Goal: Download file/media

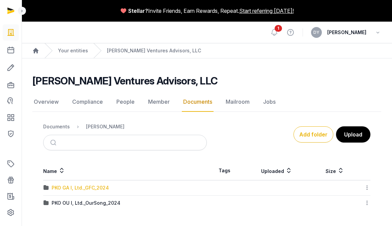
click at [101, 188] on div "PKO GA I, Ltd._GFC_2024" at bounding box center [80, 187] width 57 height 7
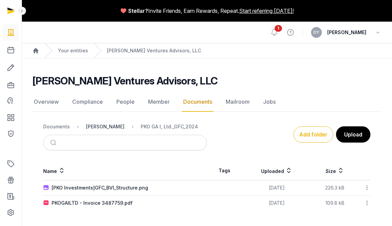
click at [104, 128] on div "[PERSON_NAME]" at bounding box center [105, 126] width 38 height 7
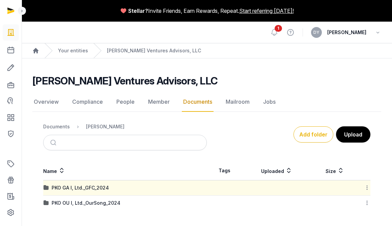
click at [98, 207] on td "PKO OU I, Ltd._OurSong_2024" at bounding box center [125, 202] width 164 height 15
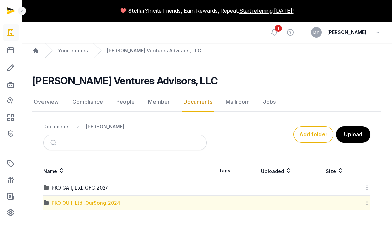
click at [100, 203] on div "PKO OU I, Ltd._OurSong_2024" at bounding box center [86, 203] width 69 height 7
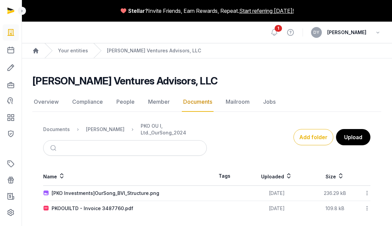
click at [368, 189] on icon at bounding box center [367, 192] width 6 height 7
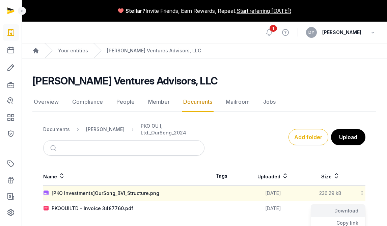
click at [352, 205] on div "Download" at bounding box center [338, 211] width 54 height 12
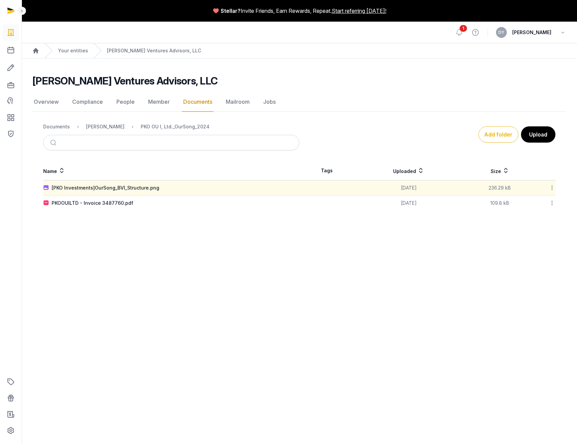
click at [387, 201] on icon at bounding box center [552, 202] width 6 height 7
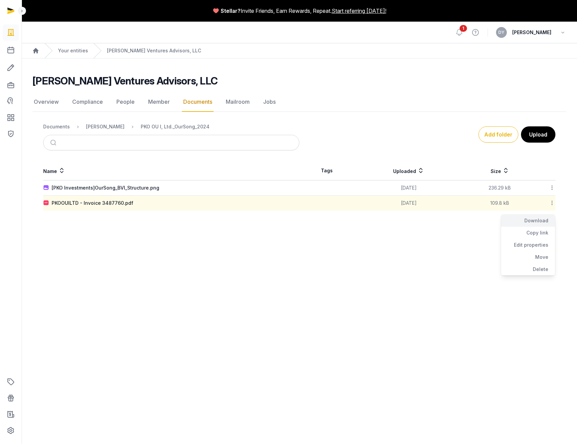
click at [387, 221] on div "Download" at bounding box center [528, 220] width 54 height 12
click at [101, 126] on div "[PERSON_NAME]" at bounding box center [105, 126] width 38 height 7
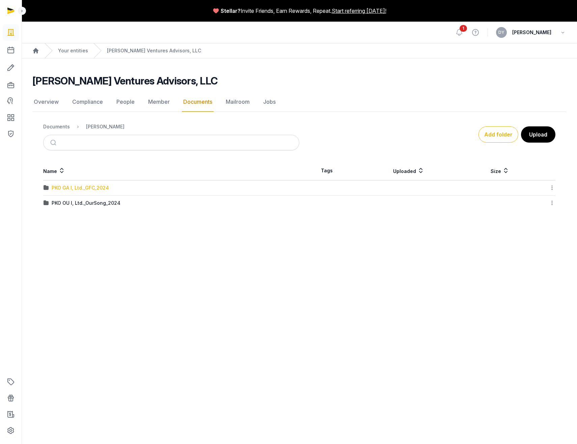
click at [96, 185] on div "PKO GA I, Ltd._GFC_2024" at bounding box center [80, 187] width 57 height 7
click at [387, 187] on icon at bounding box center [552, 187] width 6 height 7
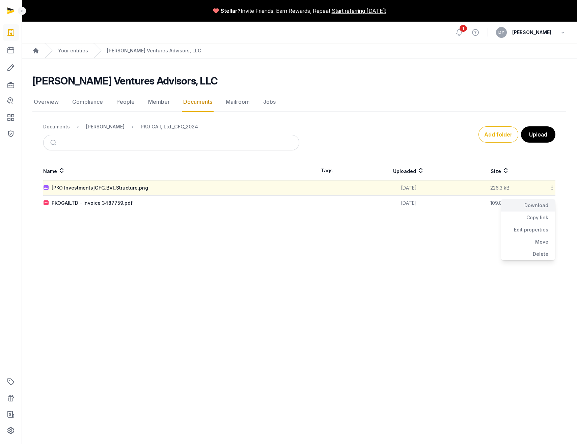
click at [387, 203] on div "Download" at bounding box center [528, 205] width 54 height 12
click at [387, 204] on icon at bounding box center [552, 202] width 6 height 7
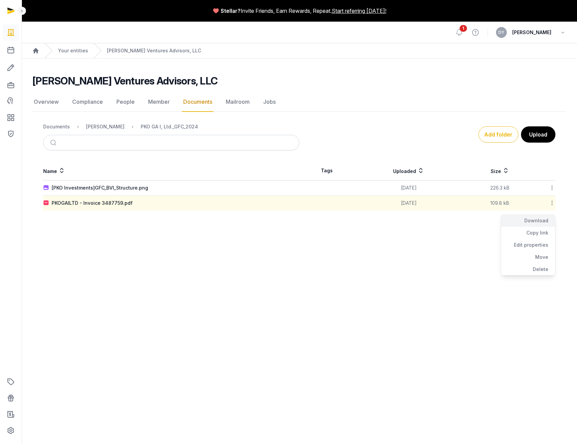
click at [387, 222] on div "Download" at bounding box center [528, 220] width 54 height 12
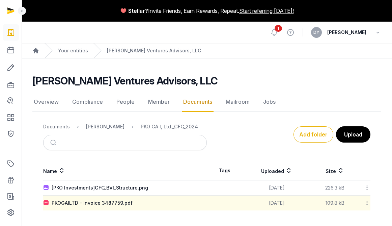
click at [285, 32] on div "1 View help DY [PERSON_NAME]" at bounding box center [206, 32] width 349 height 21
click at [279, 32] on icon at bounding box center [274, 32] width 8 height 8
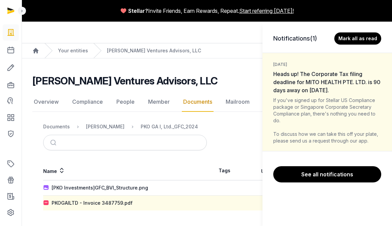
click at [226, 33] on div "Notifications (1) [PERSON_NAME] all as read [DATE] Heads up! The Corporate Tax …" at bounding box center [196, 113] width 392 height 226
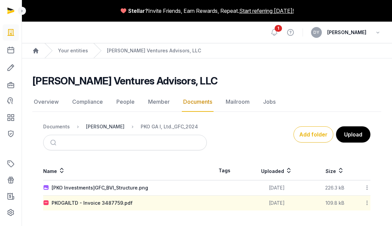
click at [103, 126] on div "[PERSON_NAME]" at bounding box center [105, 126] width 38 height 7
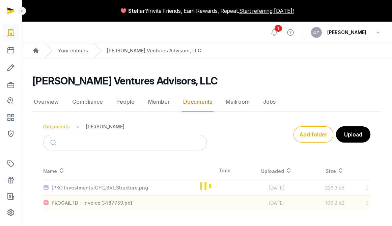
click at [51, 129] on div "Documents" at bounding box center [56, 126] width 27 height 7
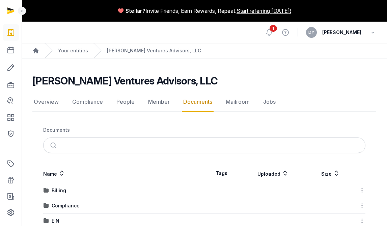
scroll to position [61, 0]
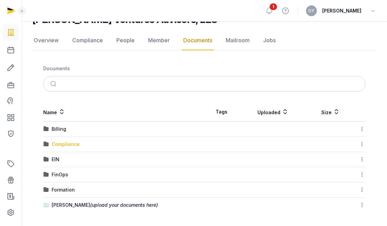
click at [64, 144] on div "Compliance" at bounding box center [66, 144] width 28 height 7
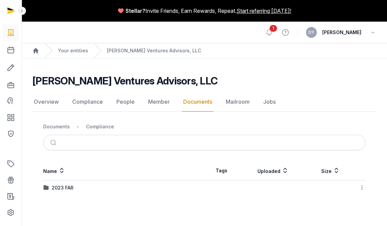
scroll to position [0, 0]
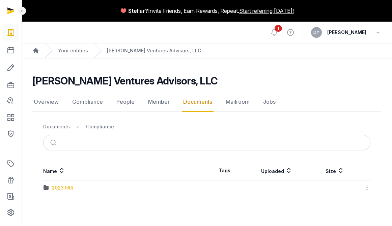
click at [62, 188] on div "2023 FAR" at bounding box center [63, 187] width 22 height 7
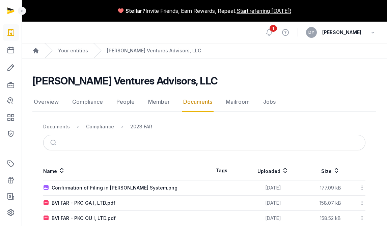
scroll to position [13, 0]
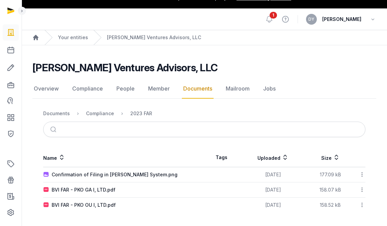
click at [364, 189] on icon at bounding box center [362, 189] width 6 height 7
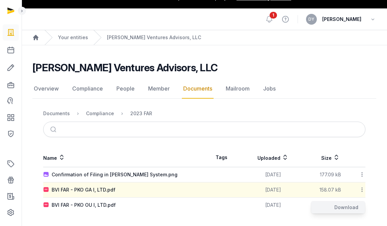
click at [346, 207] on div "Download" at bounding box center [338, 207] width 54 height 12
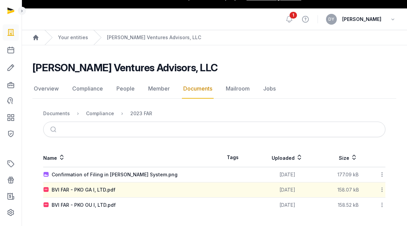
click at [363, 226] on html "Stellar? Invite Friends, Earn Rewards, Repeat. Start referring [DATE]! Open sid…" at bounding box center [203, 106] width 407 height 239
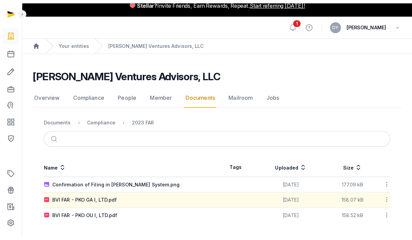
scroll to position [0, 0]
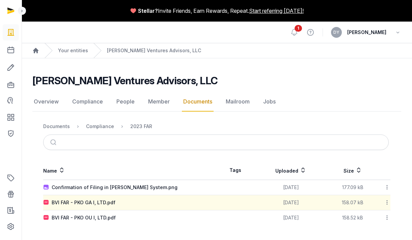
drag, startPoint x: 89, startPoint y: 217, endPoint x: 65, endPoint y: 233, distance: 28.2
click at [65, 226] on main "Pareta Ventures Advisors, LLC Documents Overview Compliance People Member Docum…" at bounding box center [217, 148] width 391 height 181
click at [75, 217] on div "BVI FAR - PKO OU I, LTD.pdf" at bounding box center [84, 218] width 64 height 7
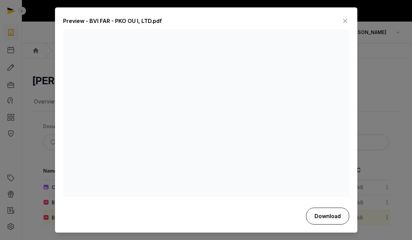
click at [319, 216] on button "Download" at bounding box center [327, 216] width 43 height 17
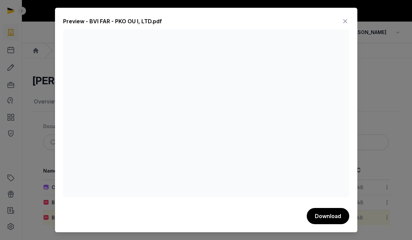
click at [387, 65] on div at bounding box center [206, 120] width 412 height 240
click at [346, 21] on icon at bounding box center [345, 21] width 8 height 11
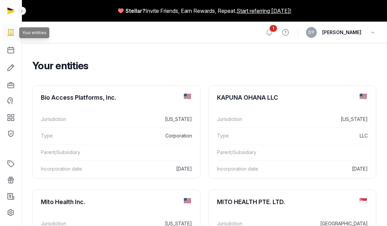
click at [10, 37] on icon at bounding box center [11, 32] width 8 height 11
